Goal: Transaction & Acquisition: Purchase product/service

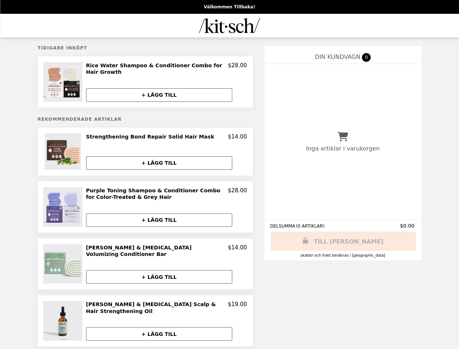
click at [64, 81] on img at bounding box center [63, 82] width 41 height 40
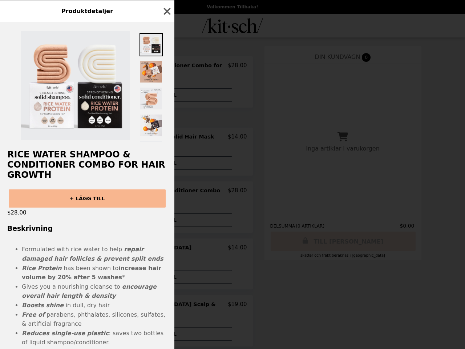
click at [159, 92] on div "Produktdetaljer Rice Water Shampoo & Conditioner Combo for Hair Growth + LÄGG T…" at bounding box center [232, 174] width 465 height 349
click at [64, 150] on h2 "Rice Water Shampoo & Conditioner Combo for Hair Growth" at bounding box center [87, 164] width 174 height 31
click at [166, 135] on div "Produktdetaljer Rice Water Shampoo & Conditioner Combo for Hair Growth + LÄGG T…" at bounding box center [232, 174] width 465 height 349
click at [159, 161] on h2 "Rice Water Shampoo & Conditioner Combo for Hair Growth" at bounding box center [87, 164] width 174 height 31
click at [64, 205] on img at bounding box center [63, 207] width 41 height 40
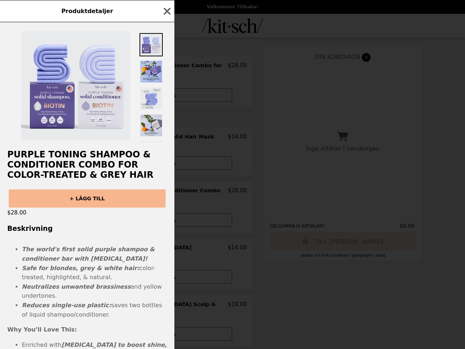
click at [166, 192] on div "Produktdetaljer Purple Toning Shampoo & Conditioner Combo for Color-Treated & G…" at bounding box center [232, 174] width 465 height 349
click at [159, 218] on div "$28.00" at bounding box center [87, 212] width 174 height 10
click at [64, 261] on div "Produktdetaljer Purple Toning Shampoo & Conditioner Combo for Color-Treated & G…" at bounding box center [232, 174] width 465 height 349
